Goal: Check status: Check status

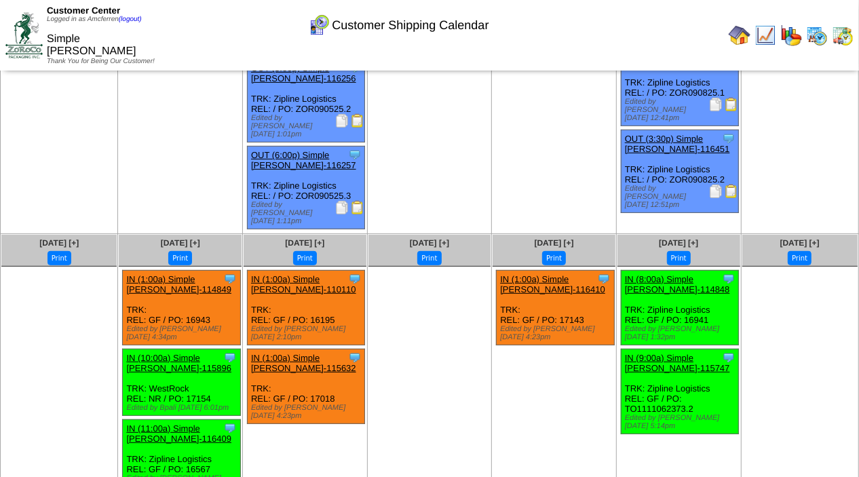
scroll to position [246, 0]
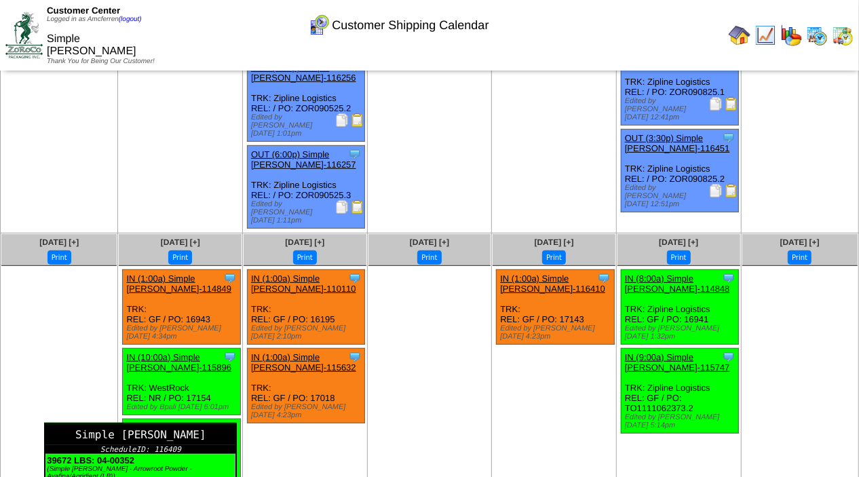
click at [233, 424] on div "Simple [PERSON_NAME]" at bounding box center [140, 434] width 190 height 21
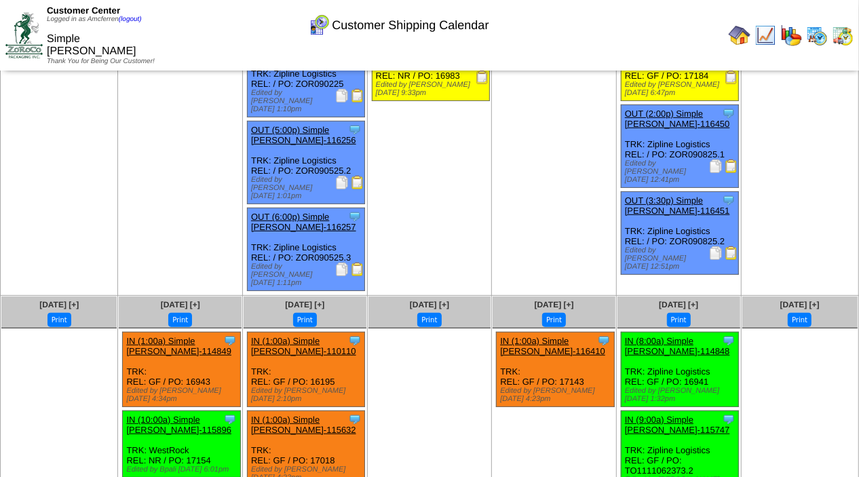
scroll to position [246, 0]
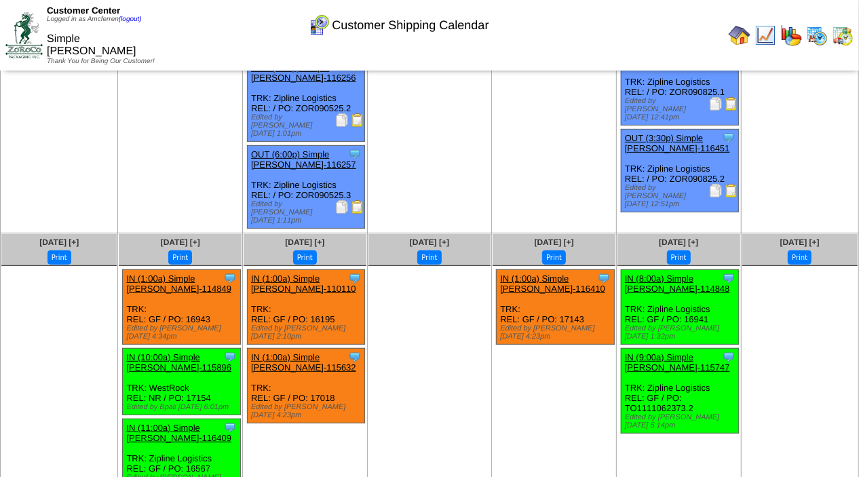
click at [177, 423] on link "IN (11:00a) Simple [PERSON_NAME]-116409" at bounding box center [178, 433] width 105 height 20
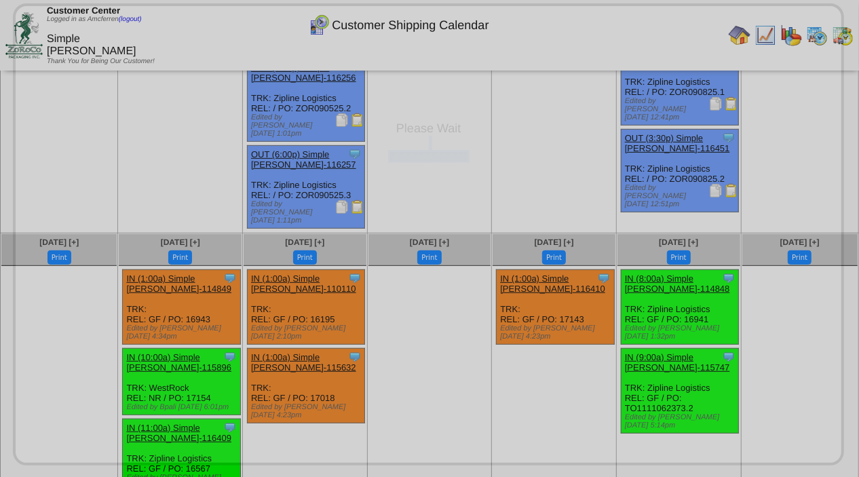
click at [177, 396] on div "Please Wait" at bounding box center [428, 234] width 831 height 462
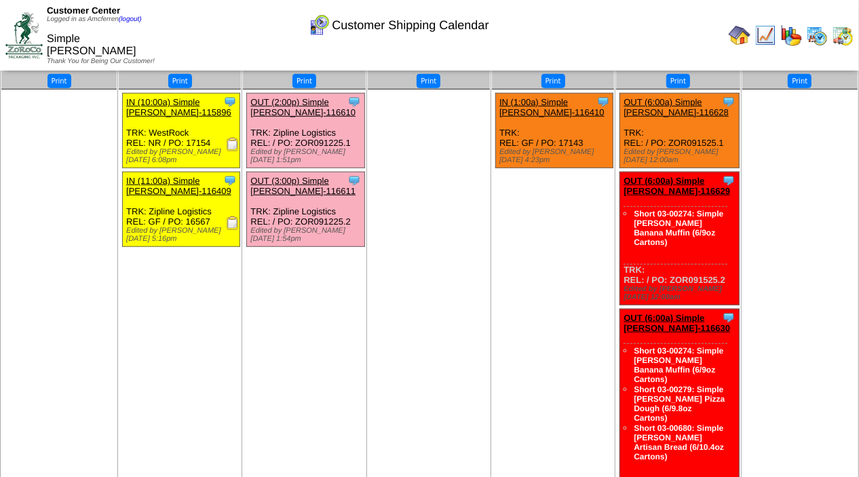
scroll to position [525, 0]
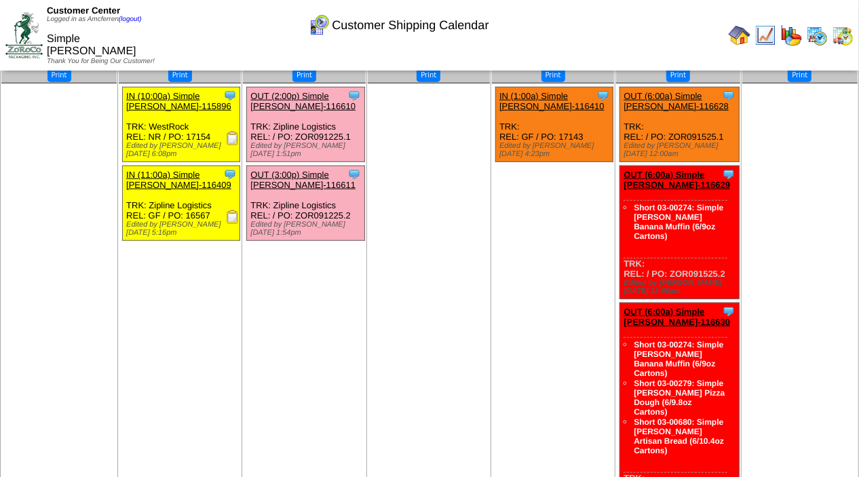
click at [233, 210] on img at bounding box center [233, 217] width 14 height 14
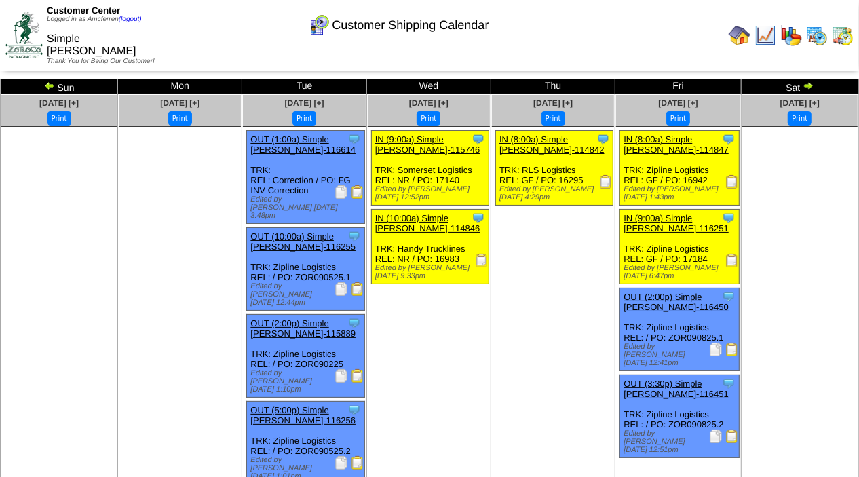
click at [805, 88] on img at bounding box center [808, 85] width 11 height 11
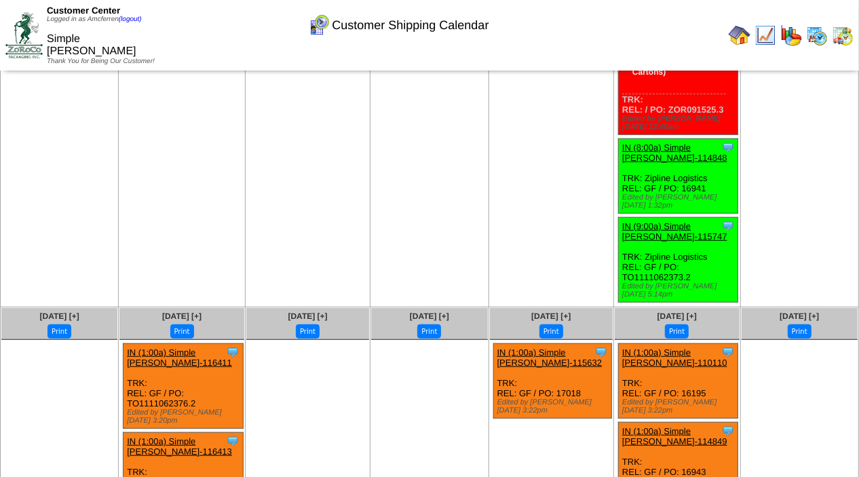
scroll to position [430, 0]
